Goal: Find specific page/section: Find specific page/section

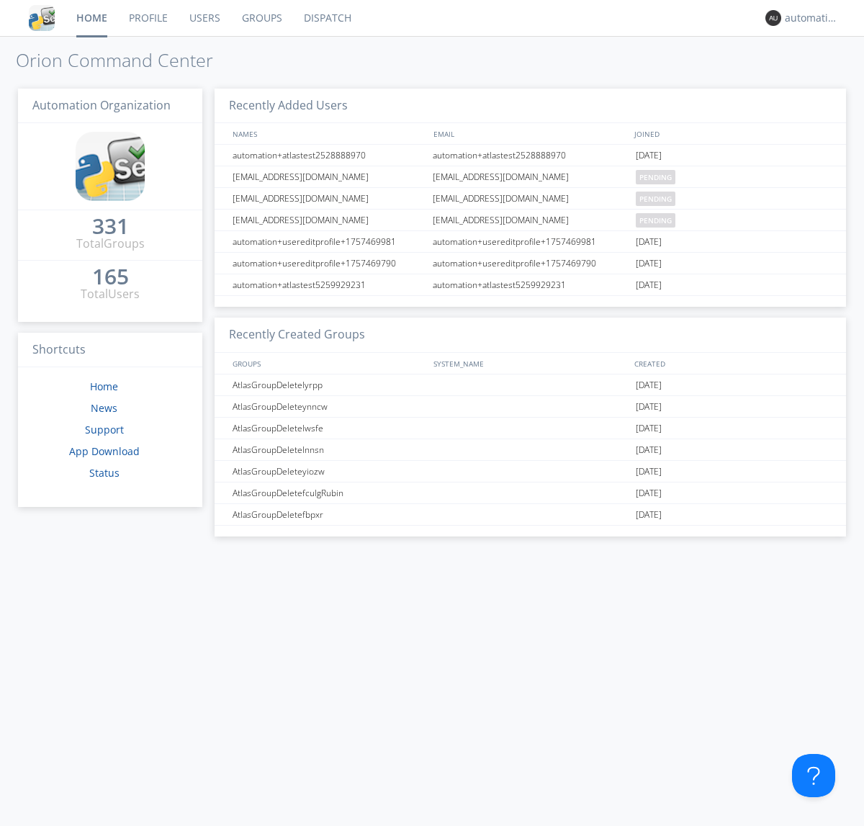
click at [326, 18] on link "Dispatch" at bounding box center [327, 18] width 69 height 36
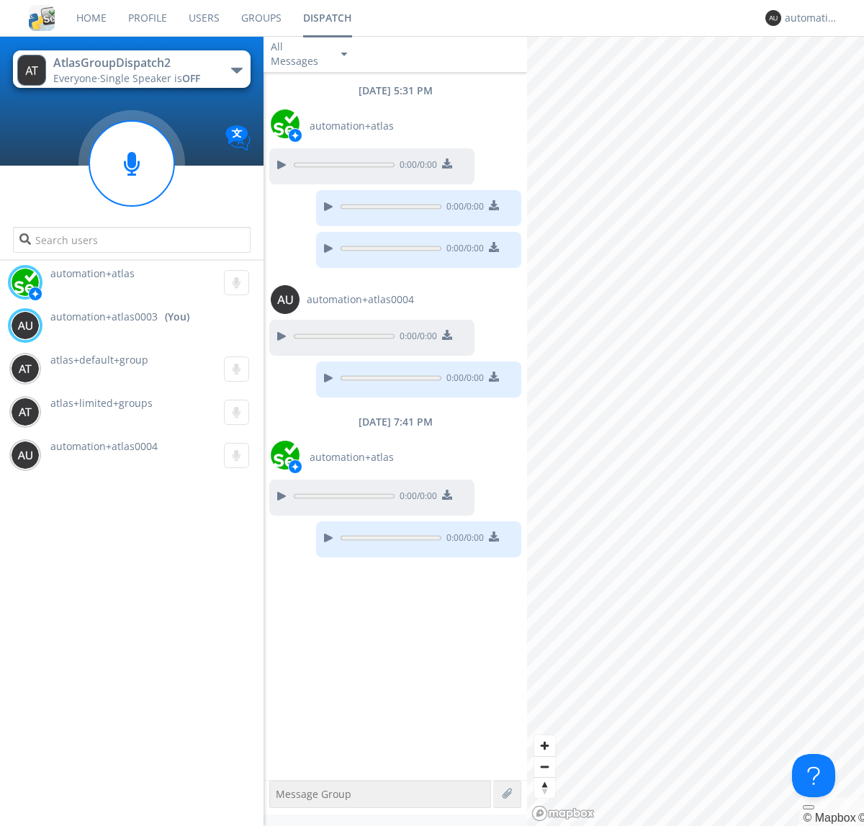
click at [236, 70] on div "button" at bounding box center [237, 71] width 12 height 6
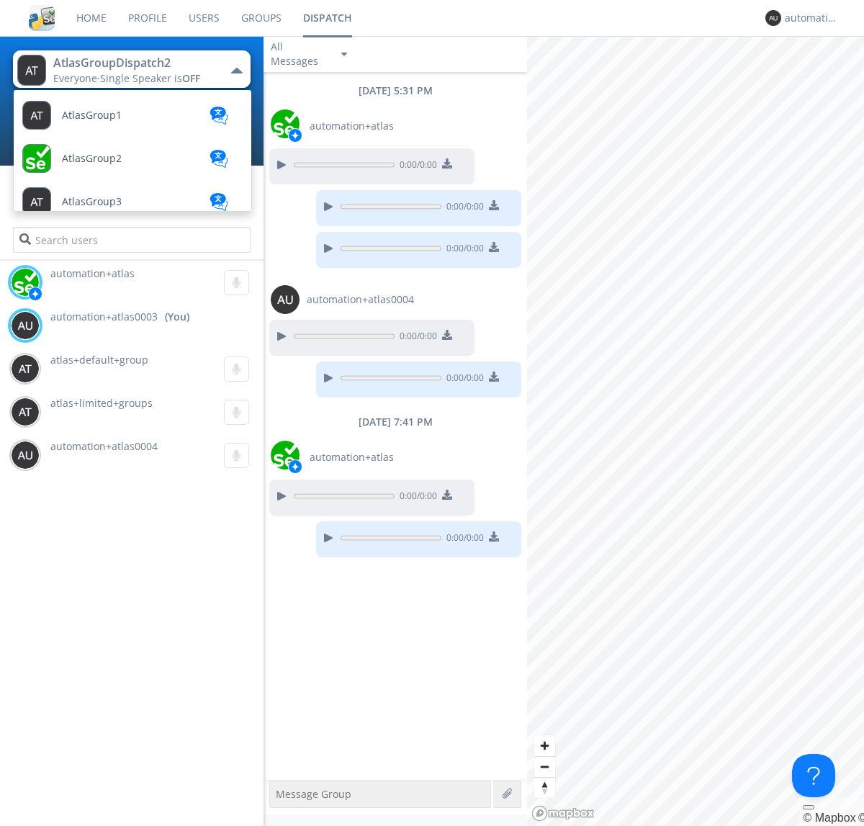
click at [109, 672] on span "AtlasGroupDispatch" at bounding box center [110, 677] width 96 height 11
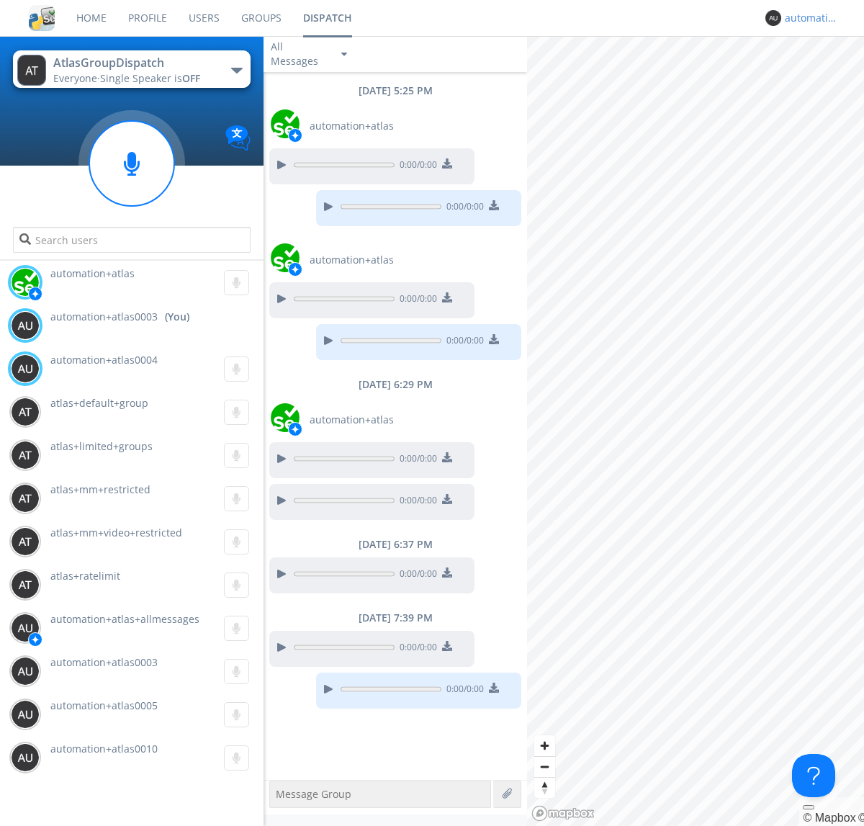
click at [808, 18] on div "automation+atlas0003" at bounding box center [812, 18] width 54 height 14
